Goal: Task Accomplishment & Management: Manage account settings

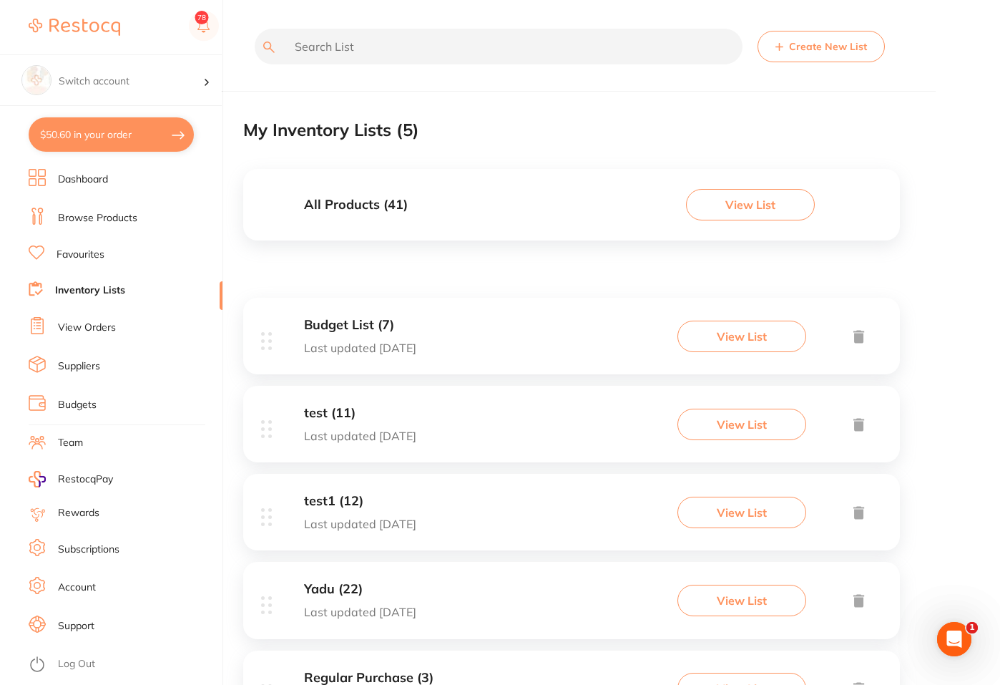
click at [70, 368] on link "Suppliers" at bounding box center [79, 366] width 42 height 14
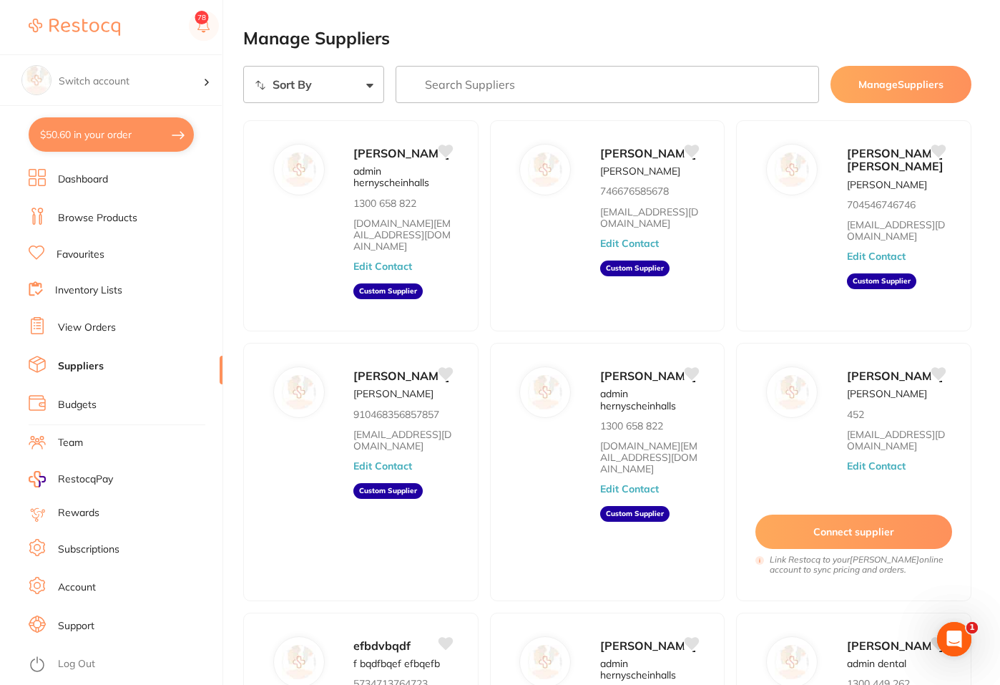
click at [371, 87] on select "Sort By A-Z Z-A" at bounding box center [313, 84] width 141 height 37
click at [620, 494] on button "Edit Contact" at bounding box center [629, 488] width 59 height 11
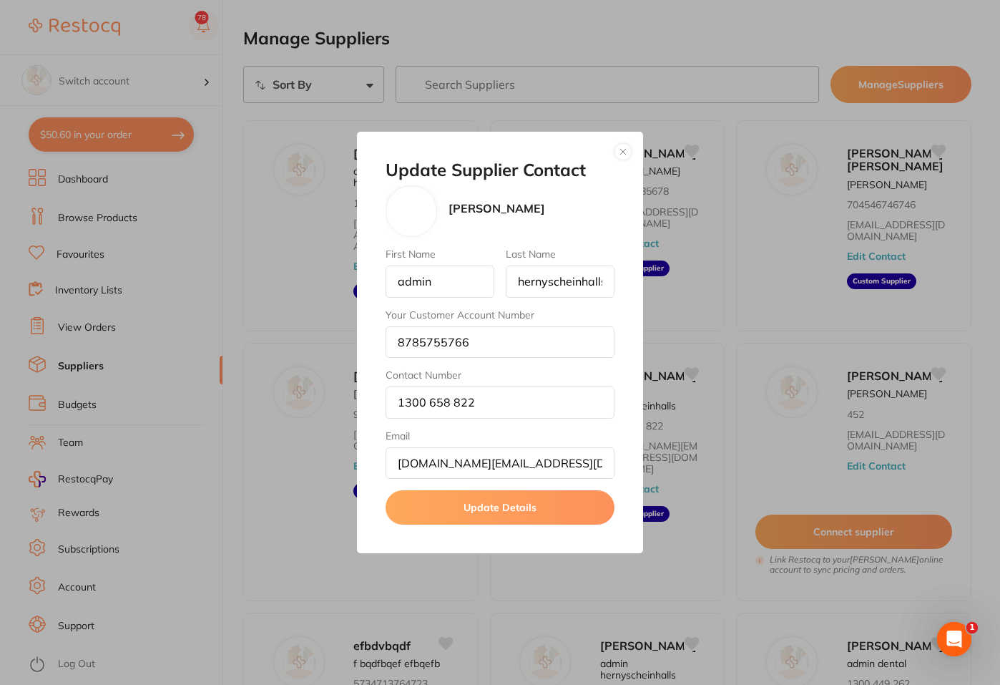
click at [628, 155] on button "button" at bounding box center [623, 151] width 17 height 17
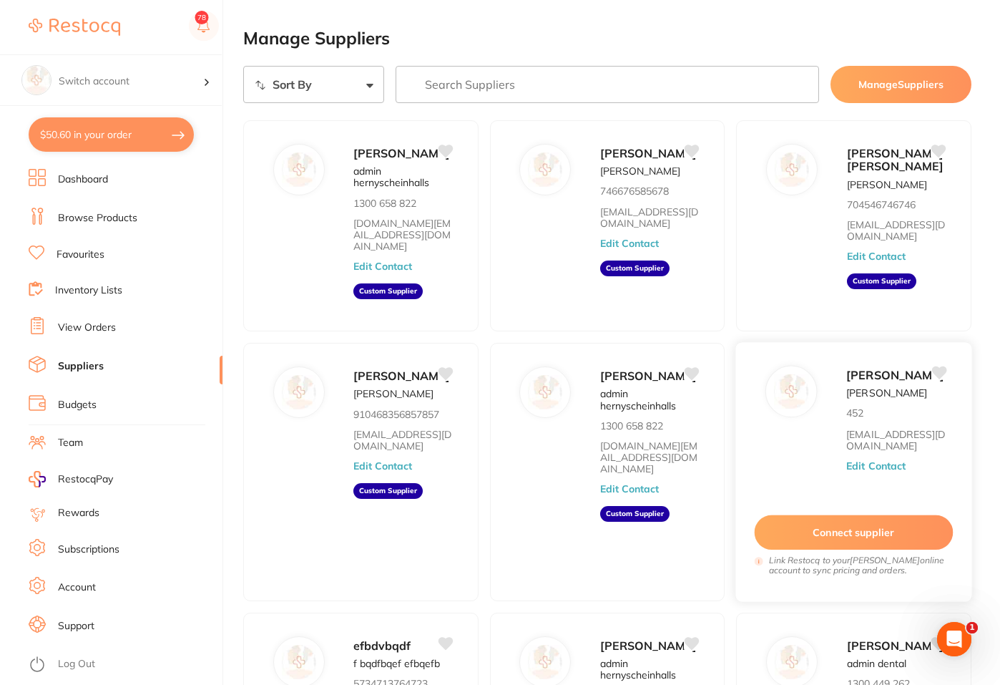
click at [833, 549] on button "Connect supplier" at bounding box center [854, 531] width 198 height 35
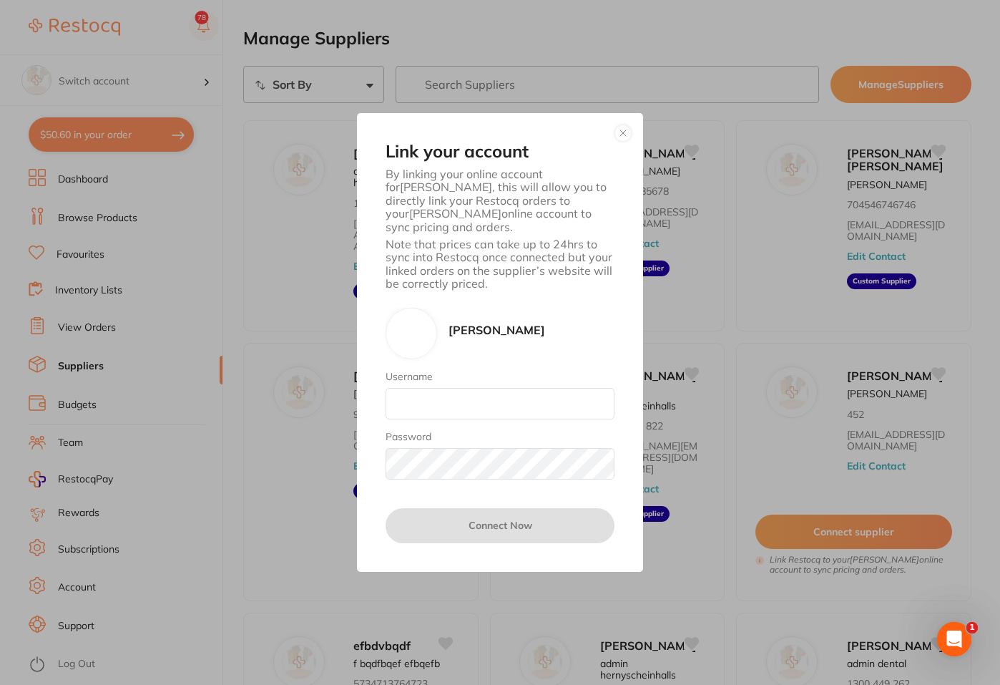
click at [627, 139] on button "button" at bounding box center [623, 132] width 17 height 17
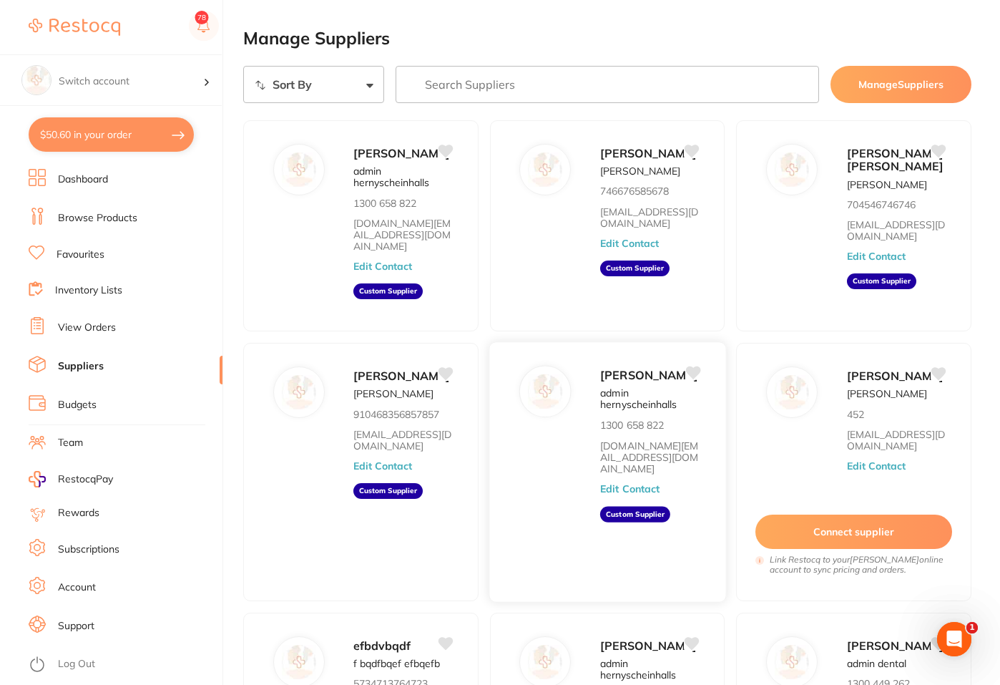
click at [625, 494] on button "Edit Contact" at bounding box center [629, 488] width 59 height 11
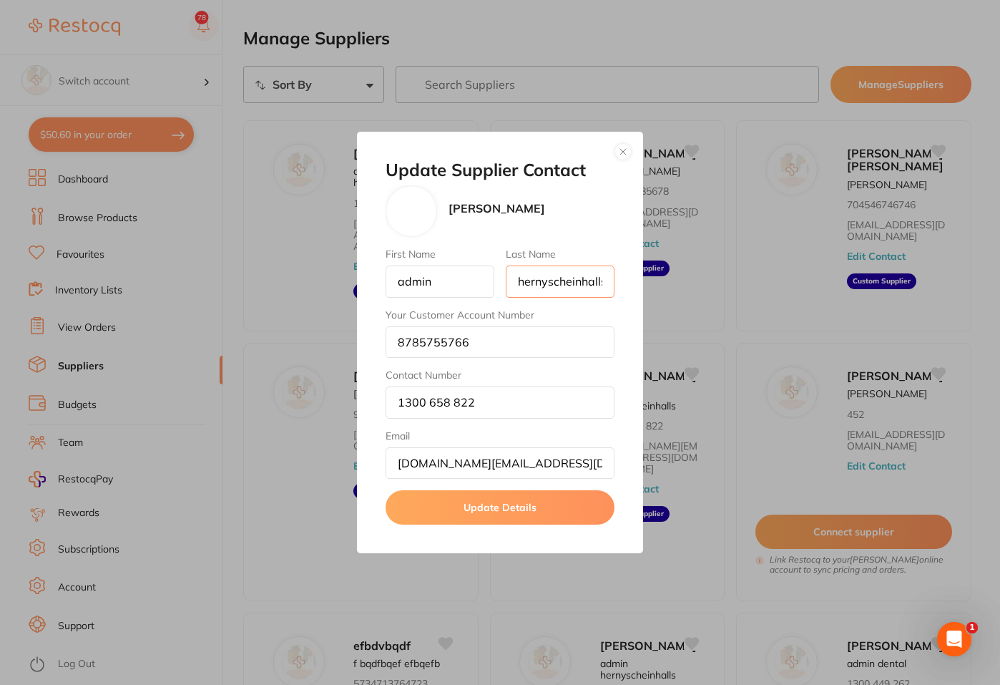
click at [602, 282] on input "hernyscheinhalls" at bounding box center [560, 280] width 109 height 31
type input "hernyscheinhalls"
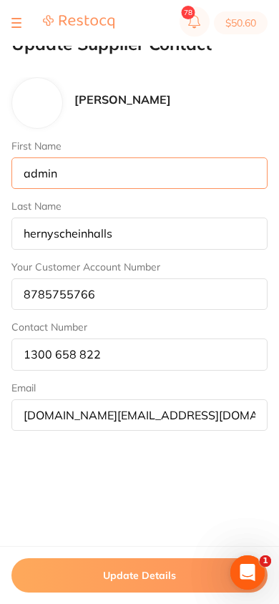
click at [94, 169] on input "admin" at bounding box center [139, 172] width 256 height 31
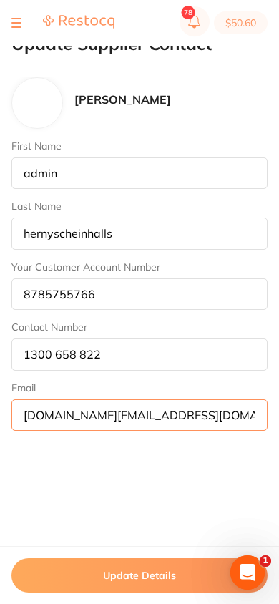
click at [171, 416] on input "[DOMAIN_NAME][EMAIL_ADDRESS][DOMAIN_NAME]" at bounding box center [139, 414] width 256 height 31
click at [230, 411] on input "[DOMAIN_NAME][EMAIL_ADDRESS][DOMAIN_NAME]" at bounding box center [139, 414] width 256 height 31
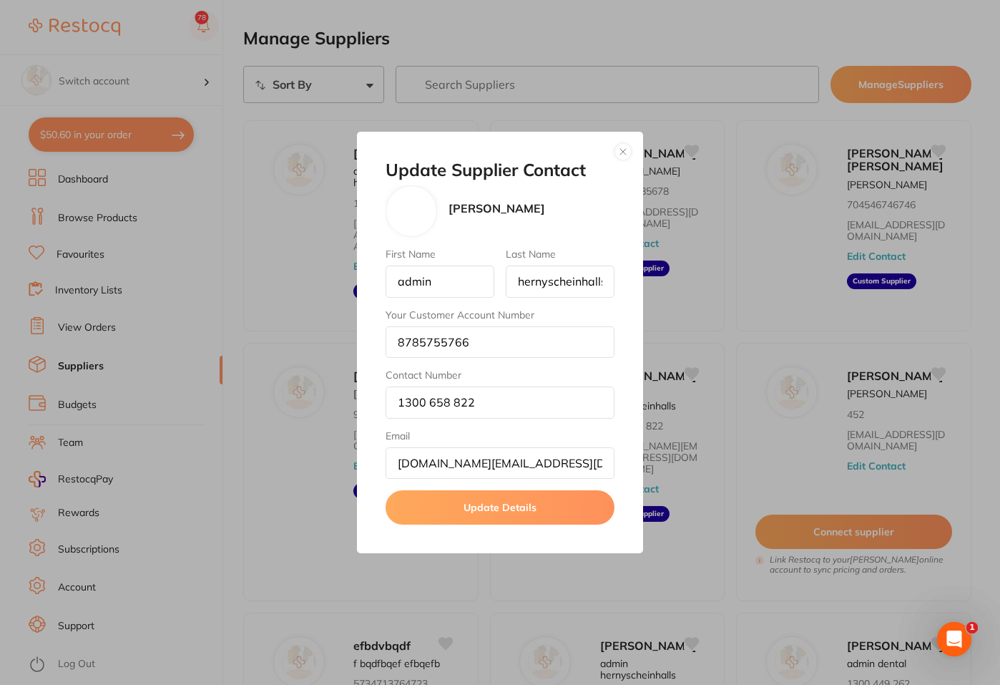
click at [630, 152] on button "button" at bounding box center [623, 151] width 17 height 17
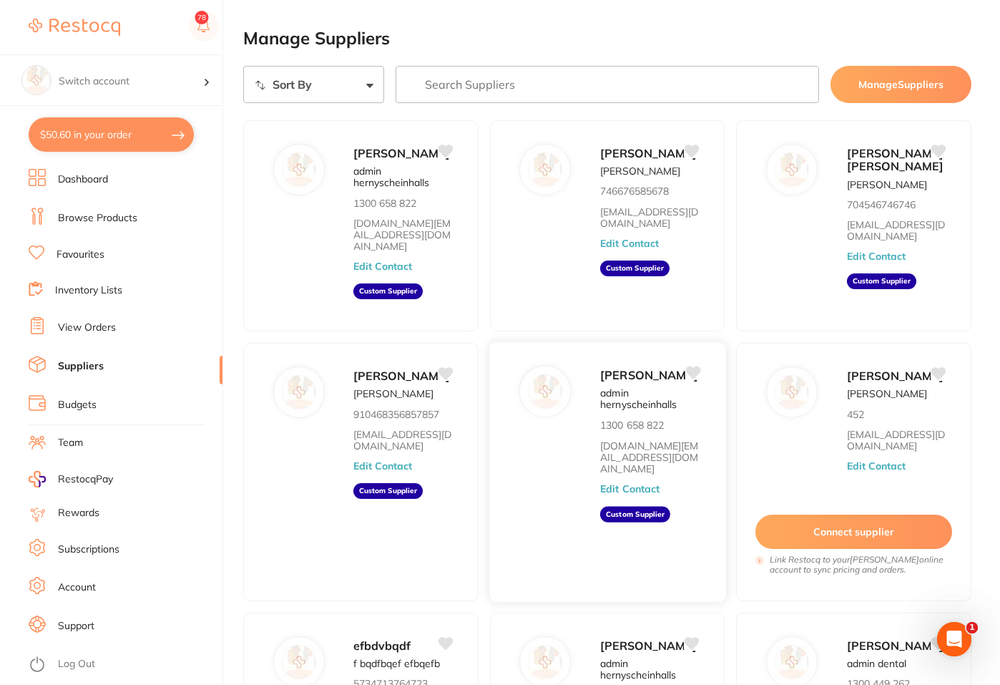
click at [627, 494] on button "Edit Contact" at bounding box center [629, 488] width 59 height 11
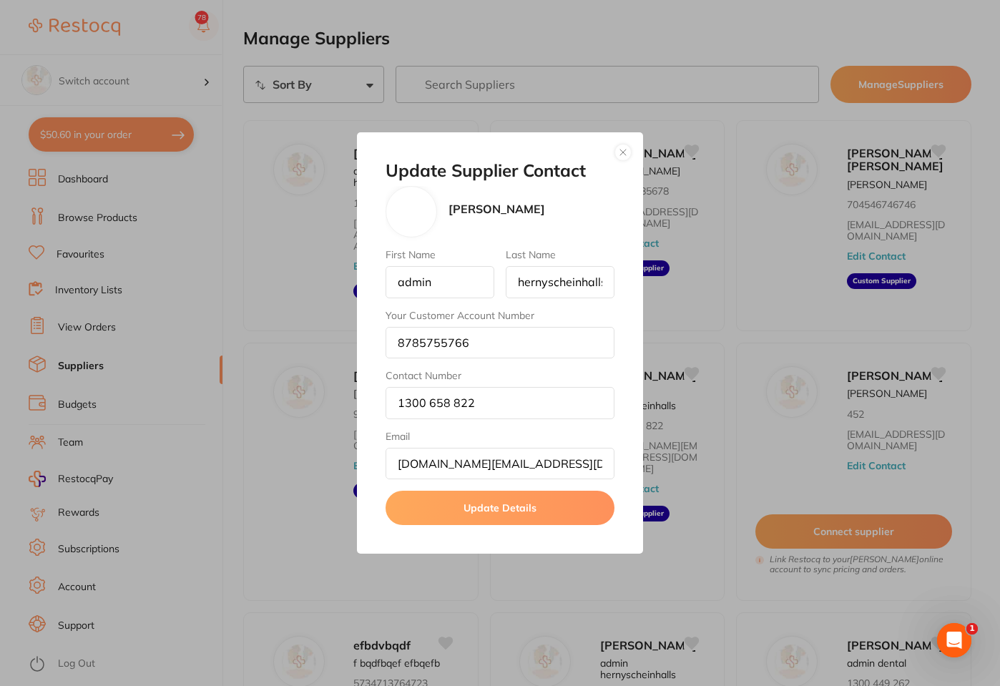
drag, startPoint x: 621, startPoint y: 147, endPoint x: 629, endPoint y: 151, distance: 9.0
click at [621, 147] on button "button" at bounding box center [623, 152] width 17 height 17
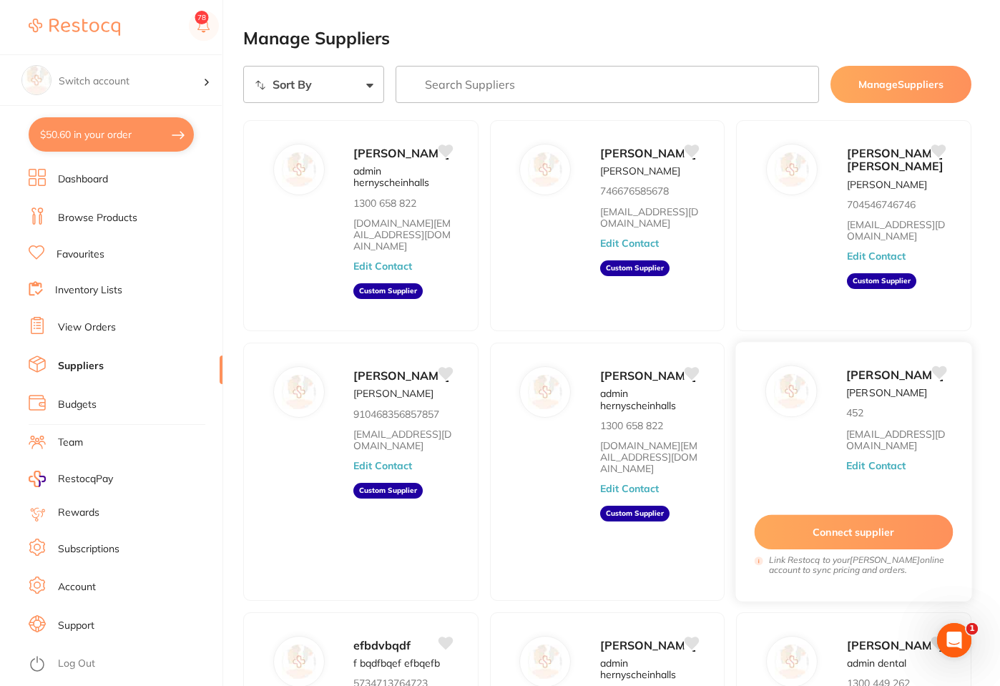
click at [831, 549] on button "Connect supplier" at bounding box center [854, 531] width 198 height 35
